Goal: Transaction & Acquisition: Purchase product/service

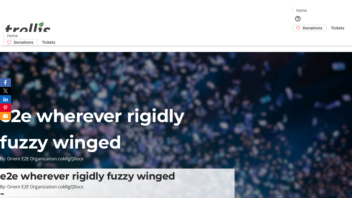
click at [303, 25] on span "Donations" at bounding box center [313, 28] width 20 height 6
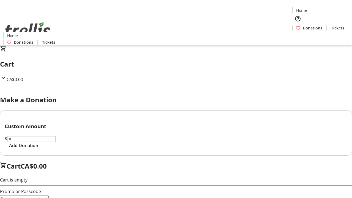
click at [38, 149] on span "Add Donation" at bounding box center [23, 145] width 29 height 7
select select "CA"
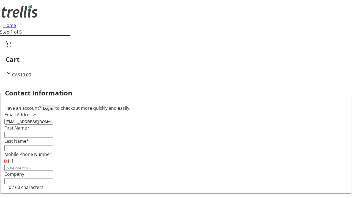
type input "[EMAIL_ADDRESS][DOMAIN_NAME]"
type input "Vita"
type input "[PERSON_NAME]"
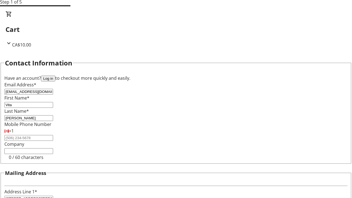
type input "[STREET_ADDRESS][PERSON_NAME]"
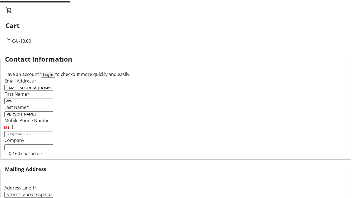
type input "Kelowna"
